Goal: Task Accomplishment & Management: Use online tool/utility

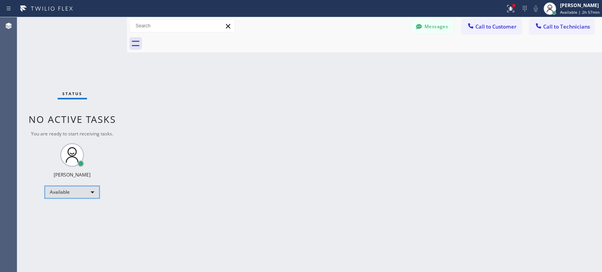
click at [79, 191] on div "Available" at bounding box center [72, 192] width 55 height 13
drag, startPoint x: 76, startPoint y: 222, endPoint x: 135, endPoint y: 139, distance: 101.7
click at [78, 222] on li "Unavailable" at bounding box center [71, 222] width 53 height 9
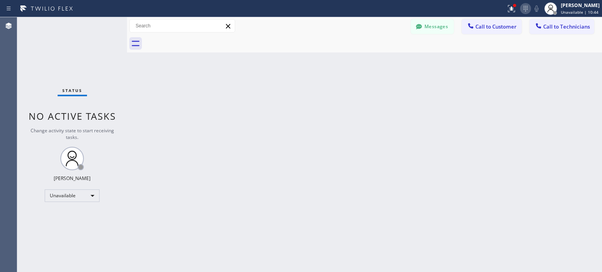
click at [521, 7] on icon at bounding box center [525, 8] width 9 height 9
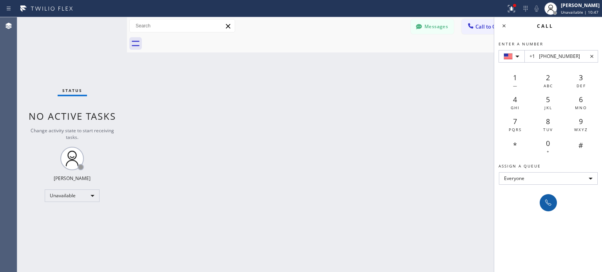
type input "+1 [PHONE_NUMBER]"
click at [548, 201] on icon at bounding box center [547, 202] width 9 height 9
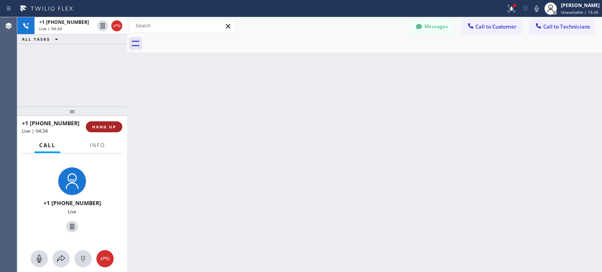
click at [112, 130] on button "HANG UP" at bounding box center [104, 126] width 36 height 11
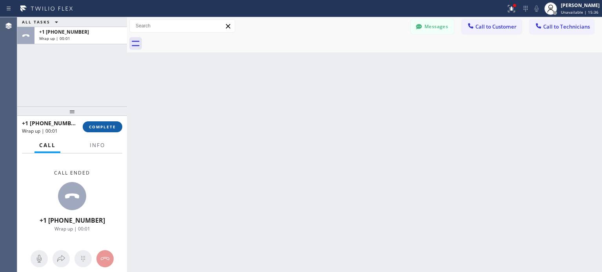
click at [113, 128] on span "COMPLETE" at bounding box center [102, 126] width 27 height 5
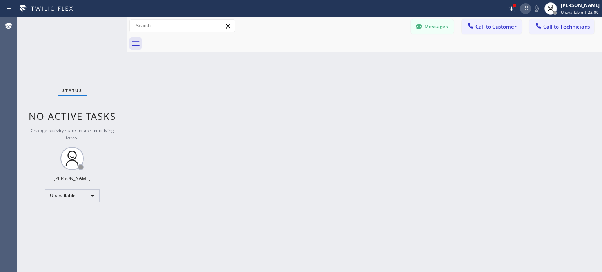
click at [523, 10] on icon at bounding box center [525, 8] width 9 height 9
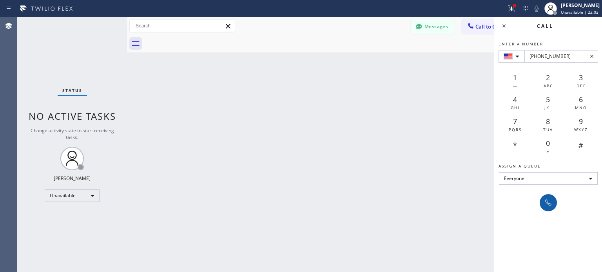
type input "[PHONE_NUMBER]"
click at [547, 205] on icon at bounding box center [547, 202] width 9 height 9
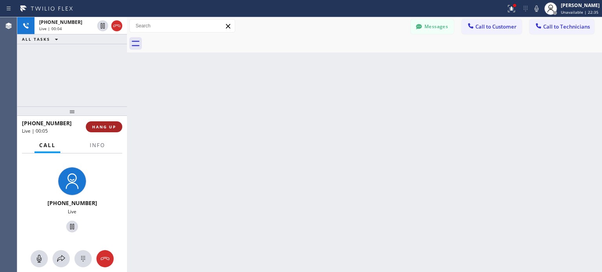
click at [116, 127] on span "HANG UP" at bounding box center [104, 126] width 24 height 5
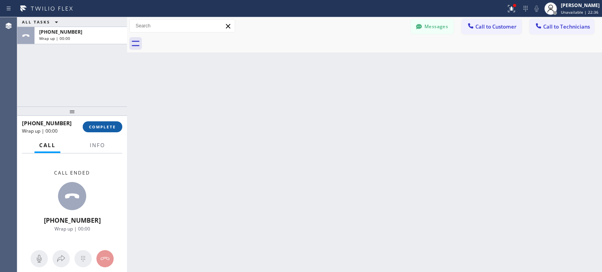
click at [107, 128] on span "COMPLETE" at bounding box center [102, 126] width 27 height 5
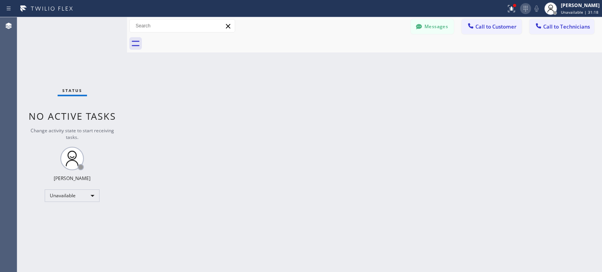
click at [526, 13] on icon at bounding box center [525, 8] width 9 height 9
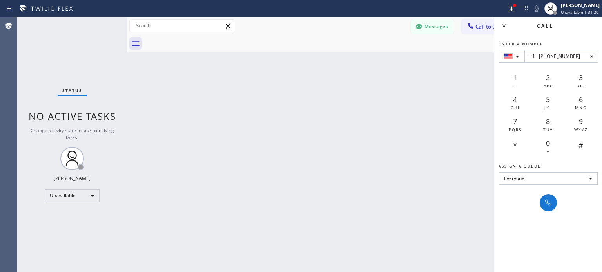
type input "+1 [PHONE_NUMBER]"
click at [548, 206] on icon at bounding box center [547, 202] width 9 height 9
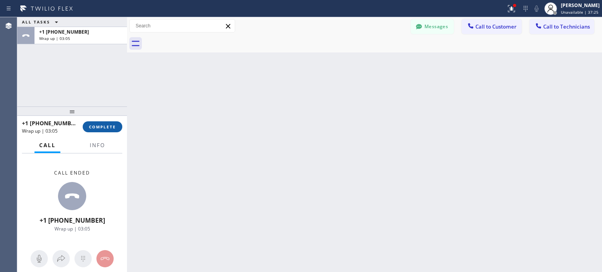
click at [113, 123] on button "COMPLETE" at bounding box center [103, 126] width 40 height 11
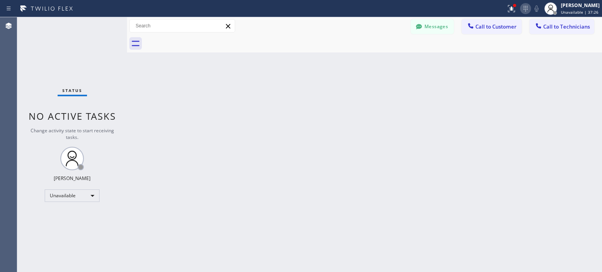
click at [523, 8] on icon at bounding box center [525, 8] width 9 height 9
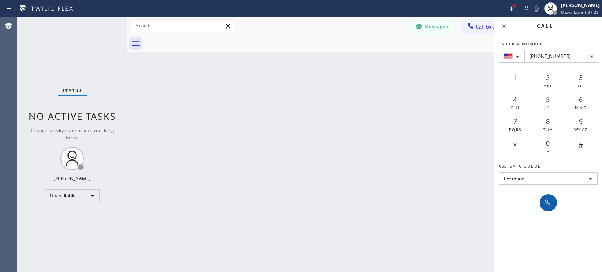
type input "[PHONE_NUMBER]"
click at [549, 199] on icon at bounding box center [547, 202] width 9 height 9
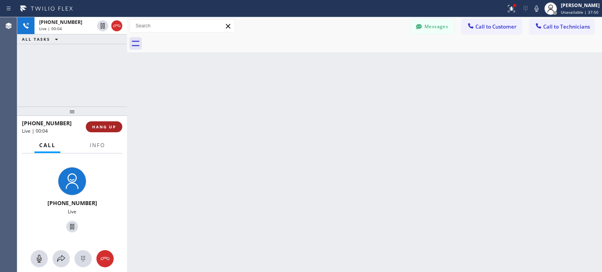
click at [116, 124] on span "HANG UP" at bounding box center [104, 126] width 24 height 5
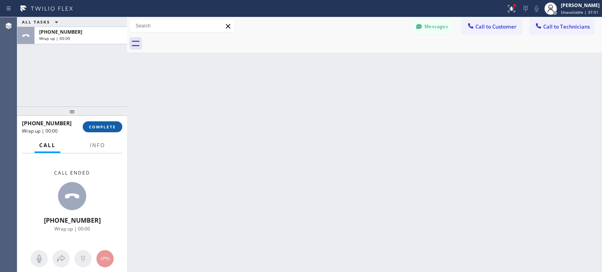
click at [101, 128] on span "COMPLETE" at bounding box center [102, 126] width 27 height 5
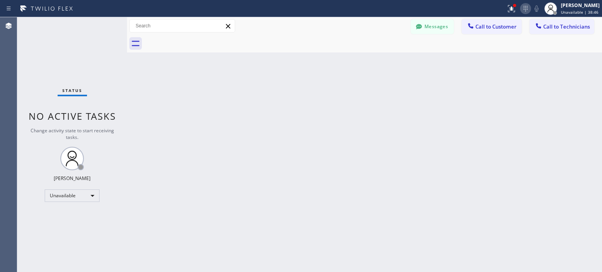
click at [521, 9] on icon at bounding box center [525, 8] width 9 height 9
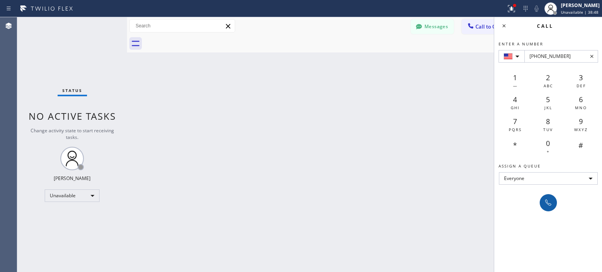
type input "[PHONE_NUMBER]"
click at [550, 201] on icon at bounding box center [547, 202] width 9 height 9
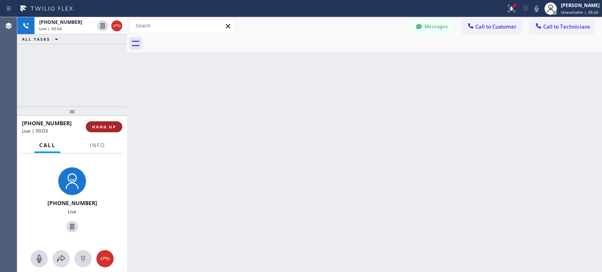
click at [110, 131] on button "HANG UP" at bounding box center [104, 126] width 36 height 11
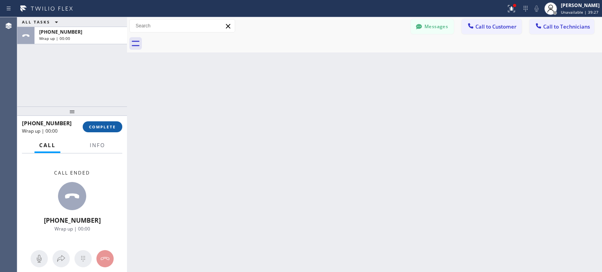
click at [109, 130] on button "COMPLETE" at bounding box center [103, 126] width 40 height 11
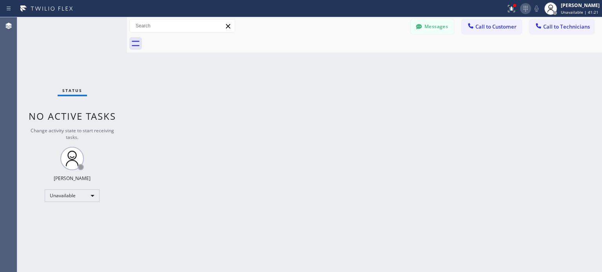
click at [525, 9] on icon at bounding box center [525, 8] width 4 height 5
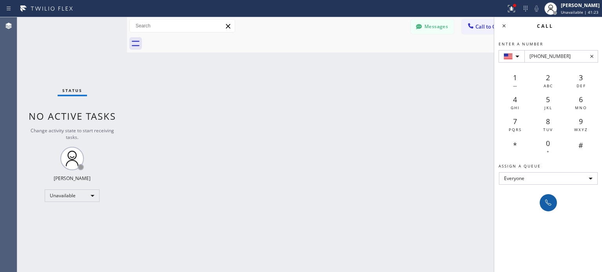
type input "[PHONE_NUMBER]"
click at [552, 200] on icon at bounding box center [547, 202] width 9 height 9
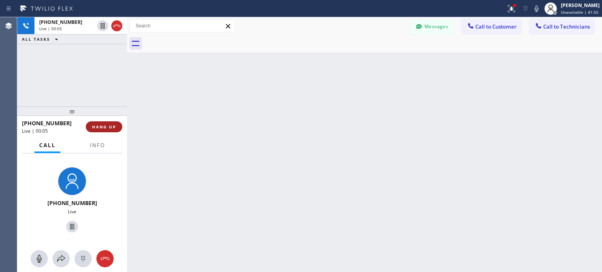
click at [98, 128] on span "HANG UP" at bounding box center [104, 126] width 24 height 5
click at [99, 128] on span "HANG UP" at bounding box center [104, 126] width 24 height 5
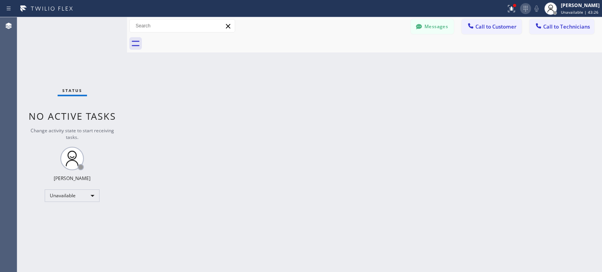
click at [524, 12] on icon at bounding box center [525, 8] width 9 height 9
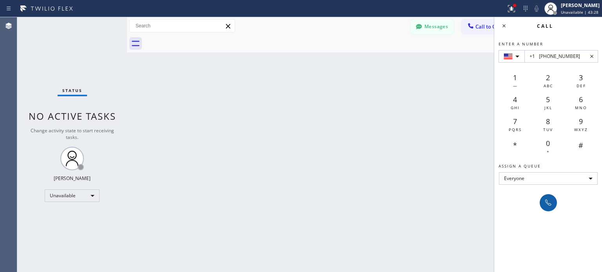
type input "+1 [PHONE_NUMBER]"
click at [547, 205] on icon at bounding box center [547, 202] width 9 height 9
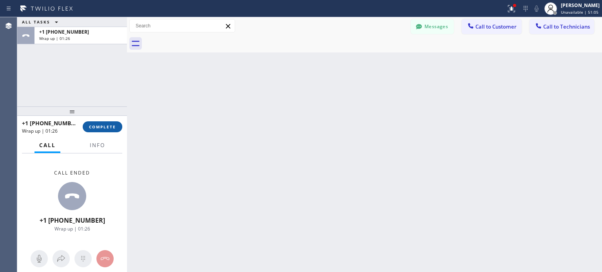
click at [102, 131] on button "COMPLETE" at bounding box center [103, 126] width 40 height 11
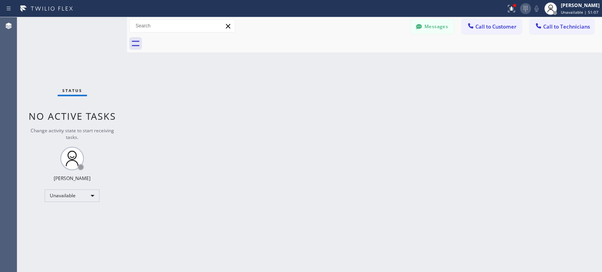
click at [521, 10] on icon at bounding box center [525, 8] width 9 height 9
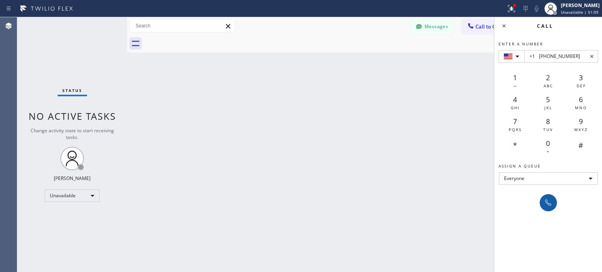
type input "+1 [PHONE_NUMBER]"
click at [545, 204] on icon at bounding box center [547, 202] width 9 height 9
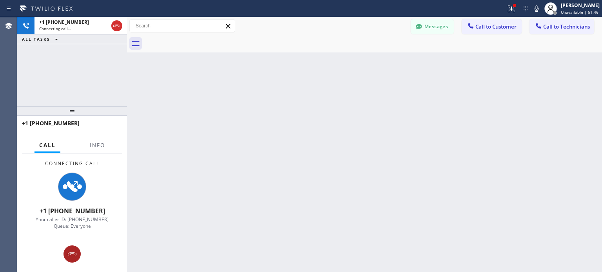
click at [78, 253] on div at bounding box center [71, 254] width 17 height 9
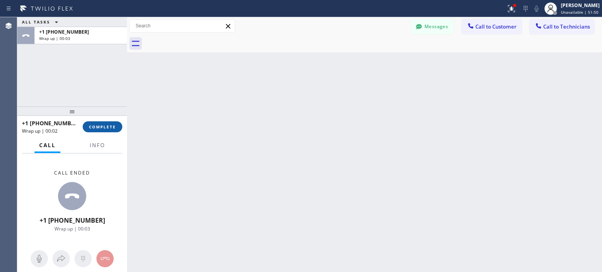
click at [103, 128] on span "COMPLETE" at bounding box center [102, 126] width 27 height 5
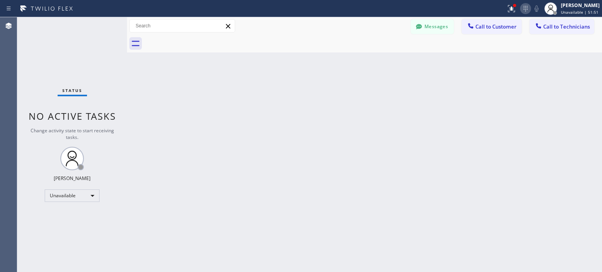
click at [523, 6] on icon at bounding box center [525, 8] width 9 height 9
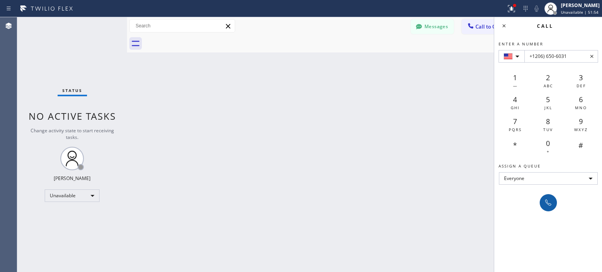
type input "+1206) 650-6031"
click at [542, 200] on button at bounding box center [547, 202] width 17 height 17
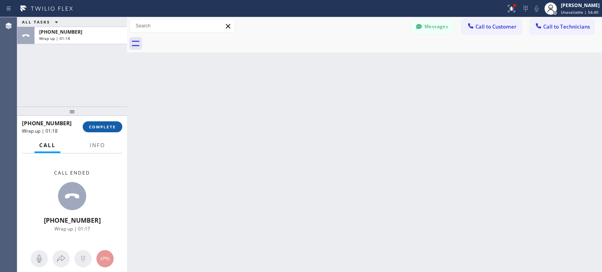
click at [105, 129] on span "COMPLETE" at bounding box center [102, 126] width 27 height 5
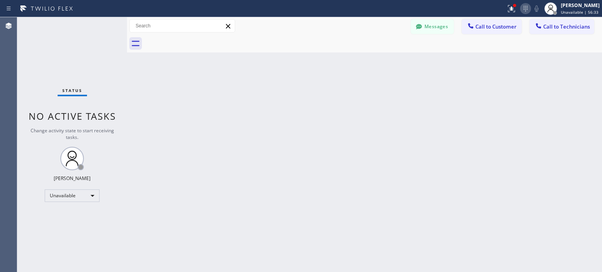
click at [523, 11] on icon at bounding box center [525, 8] width 9 height 9
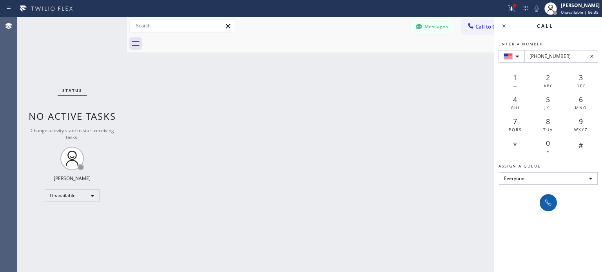
type input "[PHONE_NUMBER]"
click at [549, 202] on icon at bounding box center [547, 202] width 9 height 9
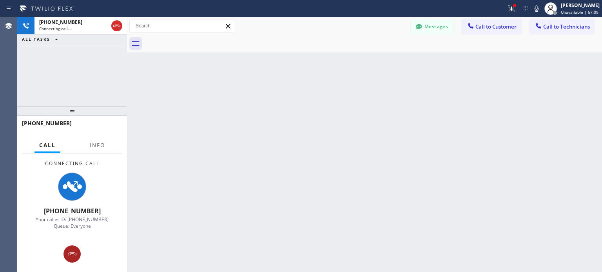
click at [79, 255] on div at bounding box center [71, 254] width 17 height 9
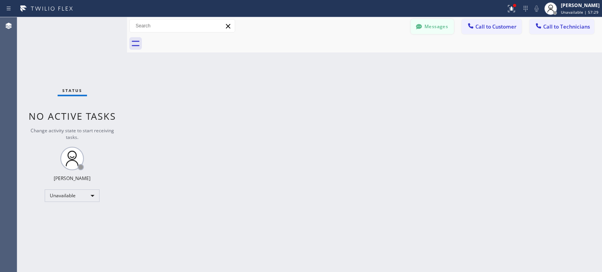
click at [438, 29] on button "Messages" at bounding box center [432, 26] width 43 height 15
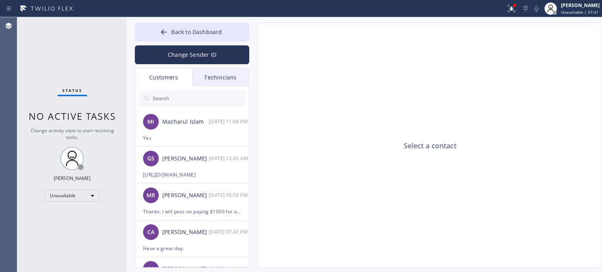
click at [179, 81] on div "Customers" at bounding box center [163, 78] width 57 height 18
click at [182, 99] on input "text" at bounding box center [199, 98] width 94 height 16
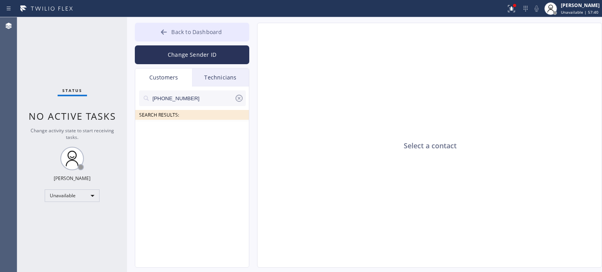
click at [166, 29] on icon at bounding box center [164, 32] width 8 height 8
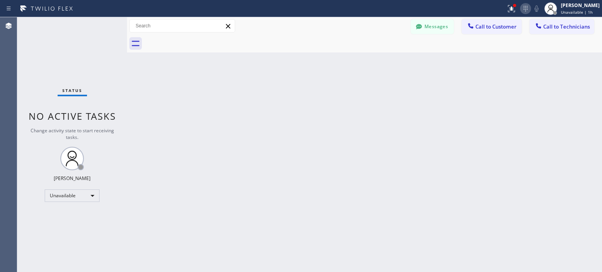
click at [524, 10] on icon at bounding box center [525, 8] width 9 height 9
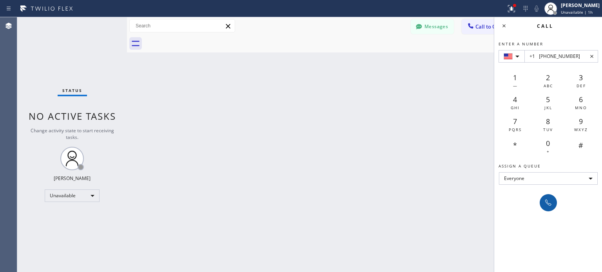
type input "+1 [PHONE_NUMBER]"
click at [551, 200] on icon at bounding box center [547, 202] width 9 height 9
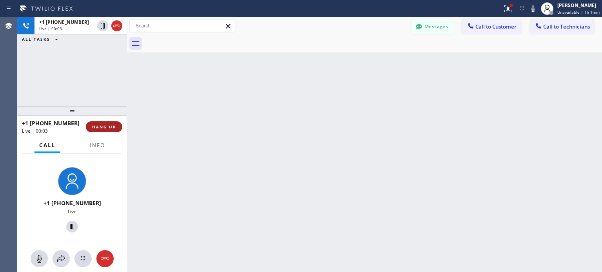
click at [97, 127] on span "HANG UP" at bounding box center [104, 126] width 24 height 5
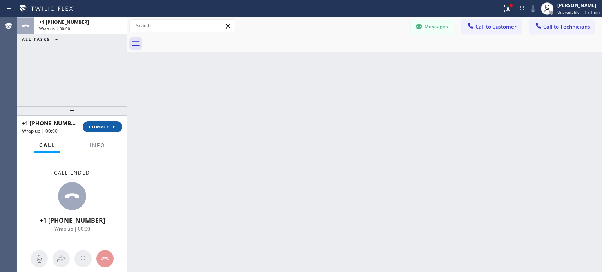
click at [103, 126] on span "COMPLETE" at bounding box center [102, 126] width 27 height 5
